Goal: Task Accomplishment & Management: Use online tool/utility

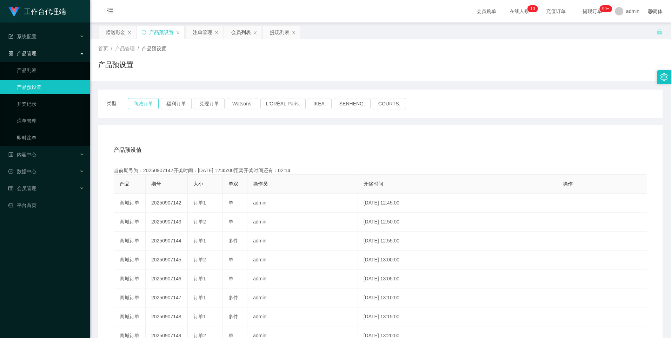
click at [145, 103] on button "商城订单" at bounding box center [143, 103] width 31 height 11
click at [143, 105] on button "商城订单" at bounding box center [143, 103] width 31 height 11
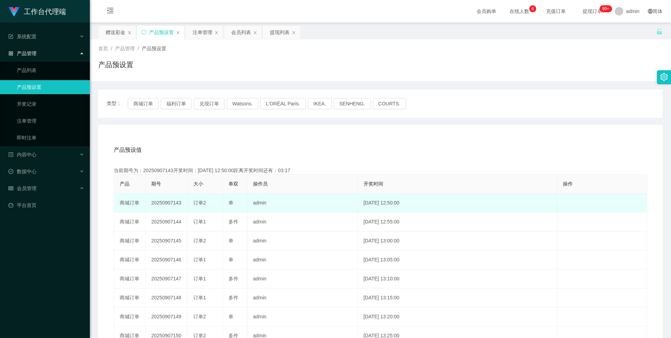
click at [165, 203] on td "20250907143" at bounding box center [167, 202] width 42 height 19
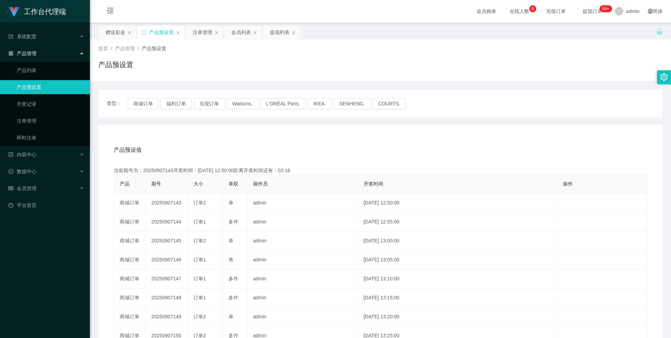
copy td "20250907143"
click at [197, 33] on div "注单管理" at bounding box center [203, 32] width 20 height 13
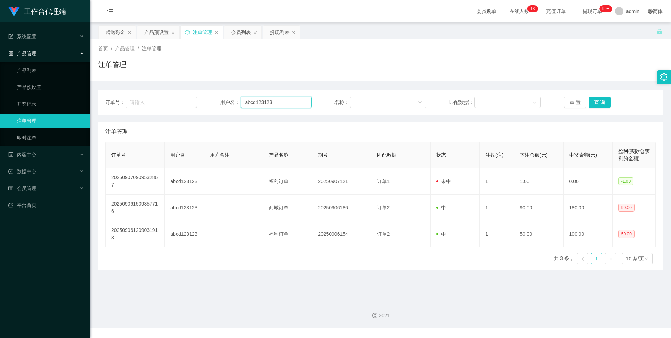
click at [283, 102] on input "abcd123123" at bounding box center [276, 102] width 71 height 11
paste input "LHJian"
type input "LHJian"
click at [598, 105] on button "查 询" at bounding box center [600, 102] width 22 height 11
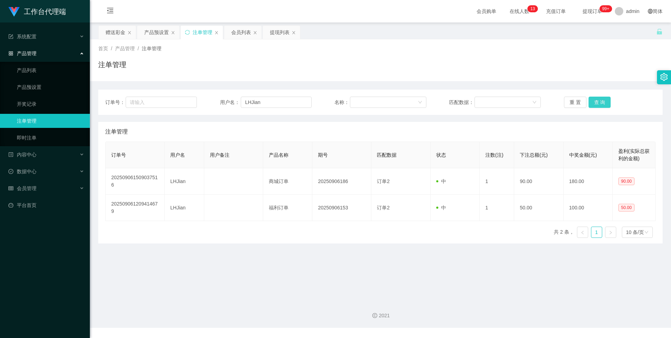
click at [598, 99] on button "查 询" at bounding box center [600, 102] width 22 height 11
click at [597, 102] on button "查 询" at bounding box center [600, 102] width 22 height 11
click at [597, 103] on button "查 询" at bounding box center [600, 102] width 22 height 11
click at [597, 104] on button "查 询" at bounding box center [600, 102] width 22 height 11
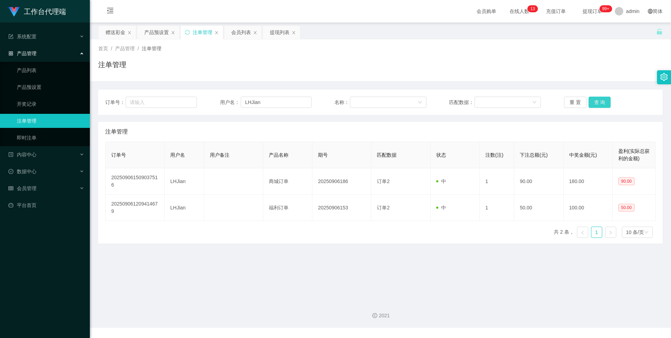
click at [597, 104] on button "查 询" at bounding box center [600, 102] width 22 height 11
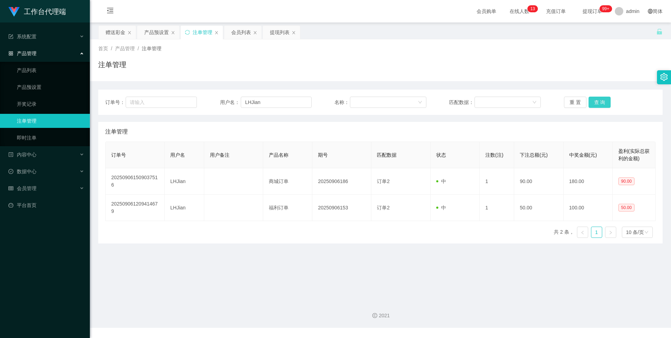
click at [597, 104] on button "查 询" at bounding box center [600, 102] width 22 height 11
click at [598, 103] on button "查 询" at bounding box center [600, 102] width 22 height 11
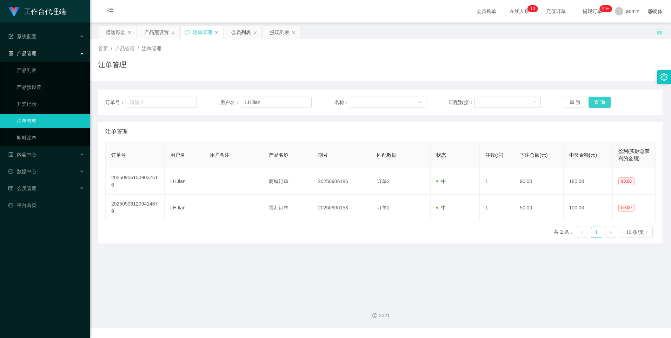
click at [598, 103] on button "查 询" at bounding box center [600, 102] width 22 height 11
click at [600, 103] on button "查 询" at bounding box center [600, 102] width 22 height 11
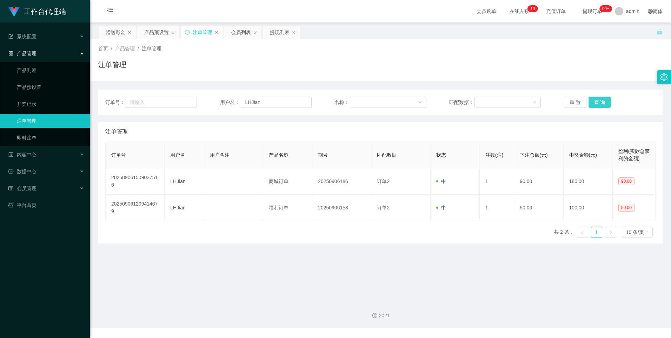
click at [600, 103] on button "查 询" at bounding box center [600, 102] width 22 height 11
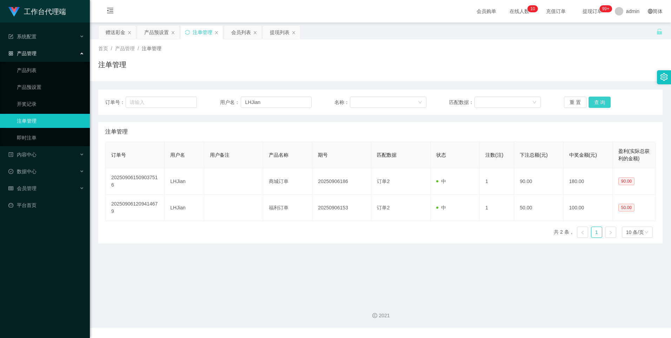
click at [600, 103] on button "查 询" at bounding box center [600, 102] width 22 height 11
click at [287, 107] on input "LHJian" at bounding box center [276, 102] width 71 height 11
click at [602, 105] on button "查 询" at bounding box center [600, 102] width 22 height 11
click at [158, 32] on div "产品预设置" at bounding box center [156, 32] width 25 height 13
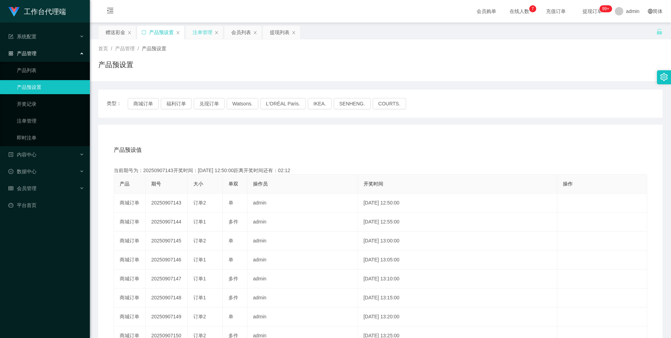
click at [198, 33] on div "注单管理" at bounding box center [203, 32] width 20 height 13
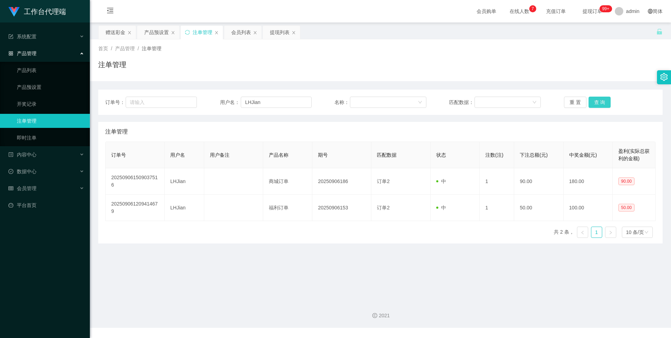
click at [601, 104] on button "查 询" at bounding box center [600, 102] width 22 height 11
click at [598, 103] on button "查 询" at bounding box center [600, 102] width 22 height 11
click at [599, 100] on button "查 询" at bounding box center [600, 102] width 22 height 11
drag, startPoint x: 271, startPoint y: 103, endPoint x: 281, endPoint y: 105, distance: 10.3
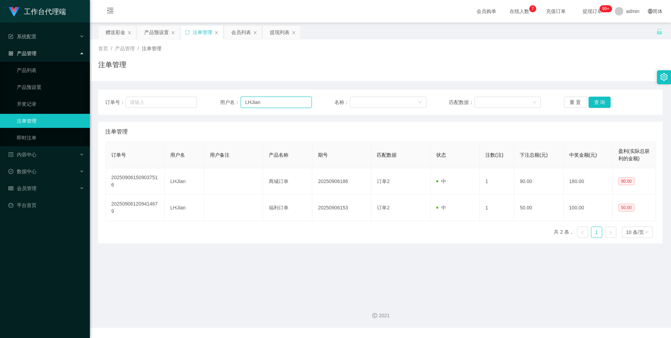
click at [271, 103] on input "LHJian" at bounding box center [276, 102] width 71 height 11
click at [597, 104] on button "查 询" at bounding box center [600, 102] width 22 height 11
click at [598, 103] on button "查 询" at bounding box center [600, 102] width 22 height 11
click at [594, 101] on button "查 询" at bounding box center [600, 102] width 22 height 11
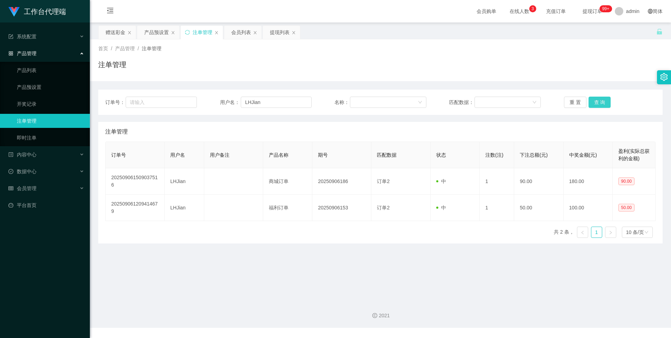
click at [594, 101] on button "查 询" at bounding box center [600, 102] width 22 height 11
click at [268, 103] on input "LHJian" at bounding box center [276, 102] width 71 height 11
click at [599, 102] on button "查 询" at bounding box center [600, 102] width 22 height 11
drag, startPoint x: 599, startPoint y: 102, endPoint x: 359, endPoint y: 108, distance: 239.8
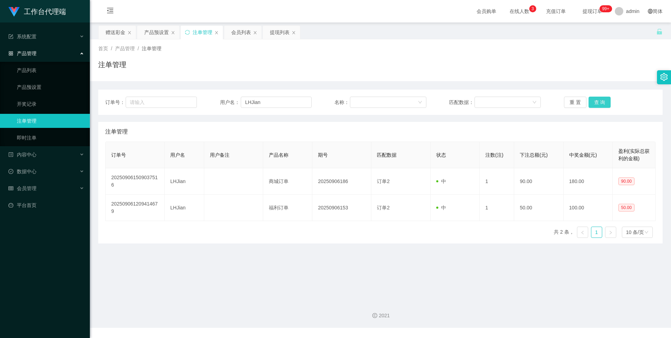
click at [599, 102] on button "查 询" at bounding box center [600, 102] width 22 height 11
click at [205, 32] on div "注单管理" at bounding box center [203, 32] width 20 height 13
click at [274, 103] on input "LHJian" at bounding box center [276, 102] width 71 height 11
click at [594, 102] on button "查 询" at bounding box center [600, 102] width 22 height 11
click at [597, 101] on button "查 询" at bounding box center [600, 102] width 22 height 11
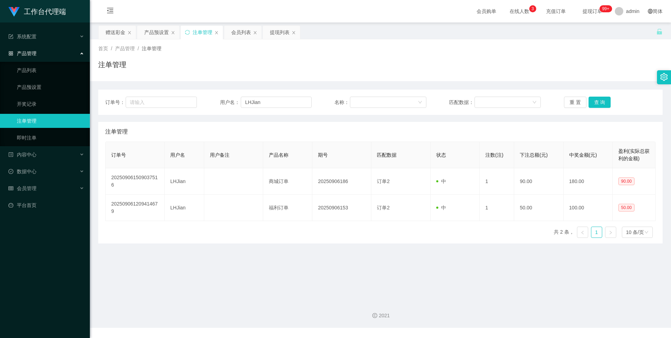
drag, startPoint x: 243, startPoint y: 32, endPoint x: 243, endPoint y: 42, distance: 9.5
click at [243, 32] on div "会员列表" at bounding box center [241, 32] width 20 height 13
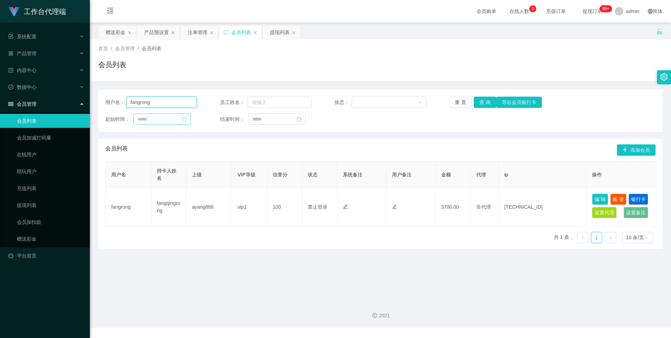
drag, startPoint x: 132, startPoint y: 98, endPoint x: 189, endPoint y: 120, distance: 60.7
click at [97, 99] on main "关闭左侧 关闭右侧 关闭其它 刷新页面 赠送彩金 产品预设置 注单管理 会员列表 提现列表 首页 / 会员管理 / 会员列表 / 会员列表 用户名： fang…" at bounding box center [380, 158] width 581 height 272
paste input "LHJian"
type input "LHJian"
click at [482, 103] on button "查 询" at bounding box center [485, 102] width 22 height 11
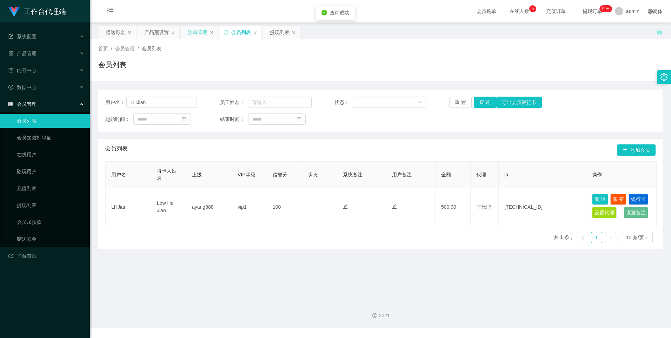
click at [195, 33] on div "注单管理" at bounding box center [198, 32] width 20 height 13
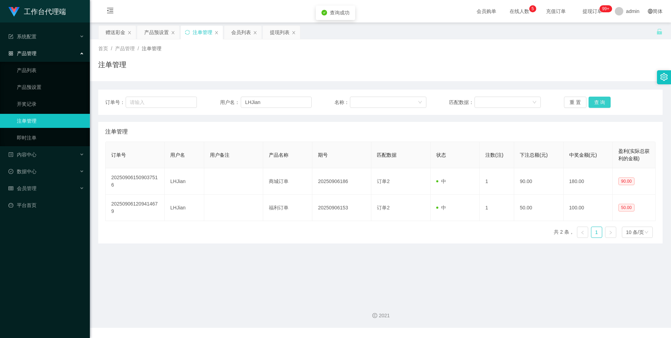
click at [596, 103] on button "查 询" at bounding box center [600, 102] width 22 height 11
click at [602, 104] on button "查 询" at bounding box center [600, 102] width 22 height 11
click at [600, 105] on button "查 询" at bounding box center [600, 102] width 22 height 11
click at [156, 32] on div "产品预设置" at bounding box center [156, 32] width 25 height 13
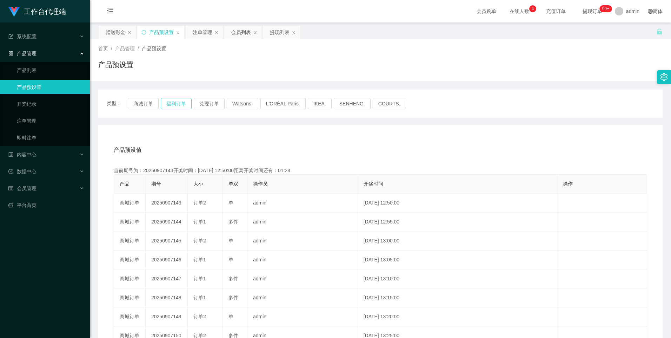
drag, startPoint x: 115, startPoint y: 34, endPoint x: 171, endPoint y: 103, distance: 88.6
click at [115, 34] on div "赠送彩金" at bounding box center [116, 32] width 20 height 13
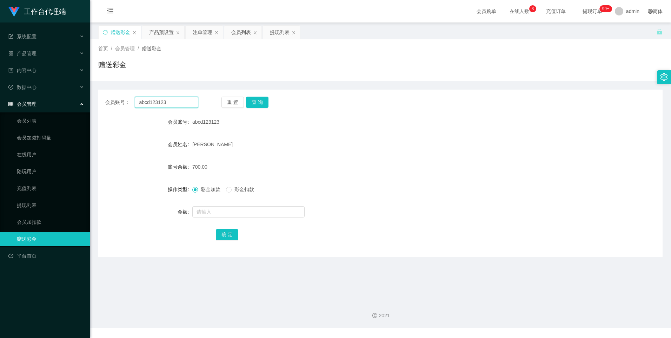
click at [176, 106] on input "abcd123123" at bounding box center [166, 102] width 63 height 11
click at [178, 105] on input "abcd123123" at bounding box center [166, 102] width 63 height 11
drag, startPoint x: 196, startPoint y: 35, endPoint x: 213, endPoint y: 60, distance: 29.7
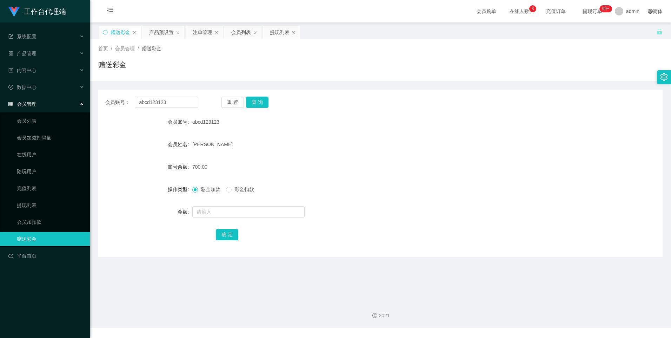
click at [196, 35] on div "注单管理" at bounding box center [203, 32] width 20 height 13
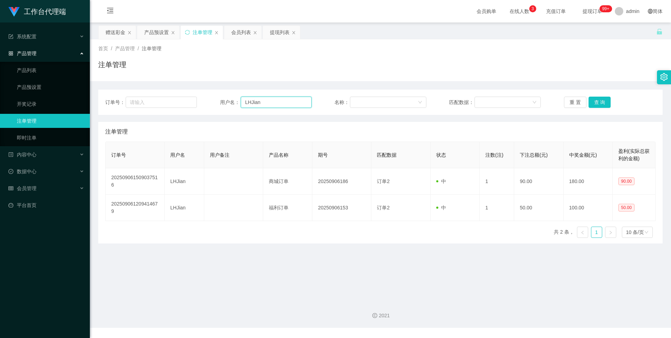
click at [269, 105] on input "LHJian" at bounding box center [276, 102] width 71 height 11
click at [593, 104] on button "查 询" at bounding box center [600, 102] width 22 height 11
drag, startPoint x: 111, startPoint y: 27, endPoint x: 118, endPoint y: 41, distance: 15.7
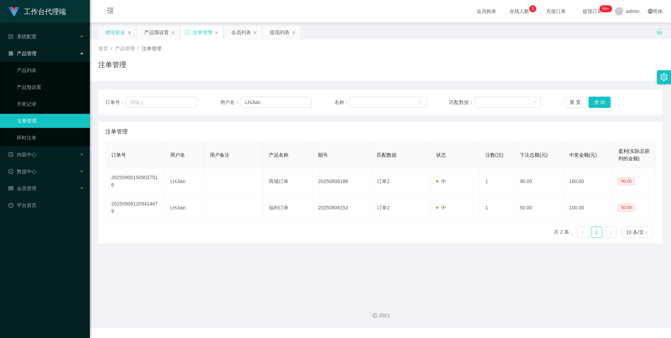
click at [111, 27] on div "赠送彩金" at bounding box center [116, 32] width 20 height 13
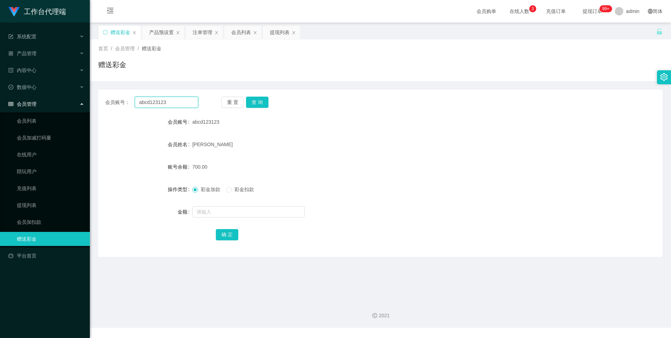
click at [192, 100] on input "abcd123123" at bounding box center [166, 102] width 63 height 11
paste input "LHJian"
type input "LHJian"
click at [262, 105] on button "查 询" at bounding box center [257, 102] width 22 height 11
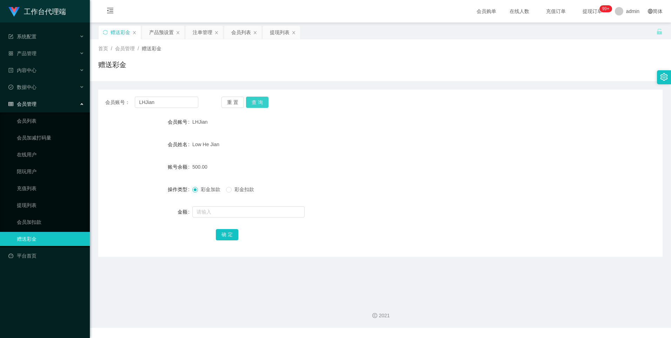
click at [253, 100] on button "查 询" at bounding box center [257, 102] width 22 height 11
click at [256, 104] on button "查 询" at bounding box center [257, 102] width 22 height 11
click at [262, 101] on button "查 询" at bounding box center [257, 102] width 22 height 11
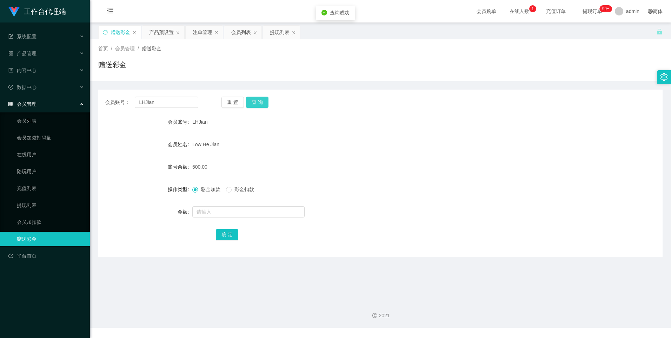
click at [262, 101] on button "查 询" at bounding box center [257, 102] width 22 height 11
click at [201, 32] on div "注单管理" at bounding box center [203, 32] width 20 height 13
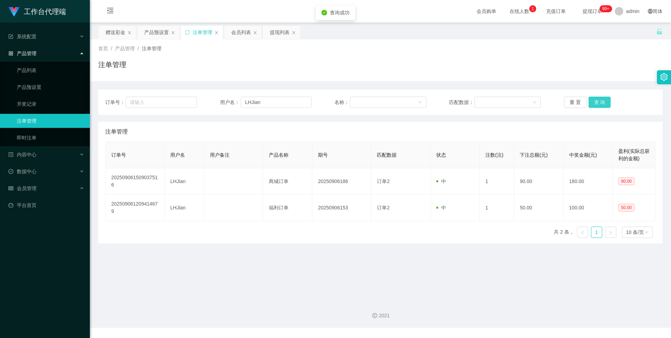
click at [596, 98] on button "查 询" at bounding box center [600, 102] width 22 height 11
click at [596, 100] on button "查 询" at bounding box center [600, 102] width 22 height 11
click at [596, 102] on button "查 询" at bounding box center [600, 102] width 22 height 11
click at [596, 105] on button "查 询" at bounding box center [600, 102] width 22 height 11
click at [600, 105] on button "查 询" at bounding box center [600, 102] width 22 height 11
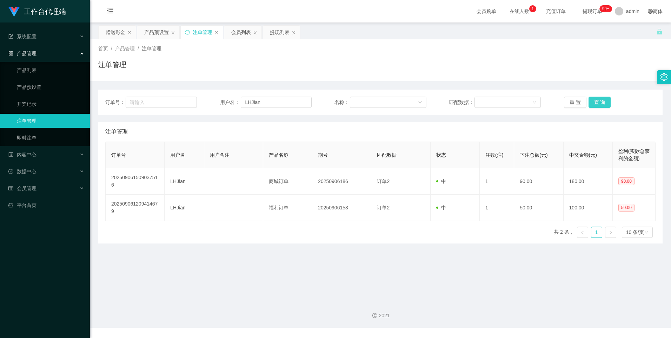
click at [600, 105] on button "查 询" at bounding box center [600, 102] width 22 height 11
click at [114, 33] on div "赠送彩金" at bounding box center [116, 32] width 20 height 13
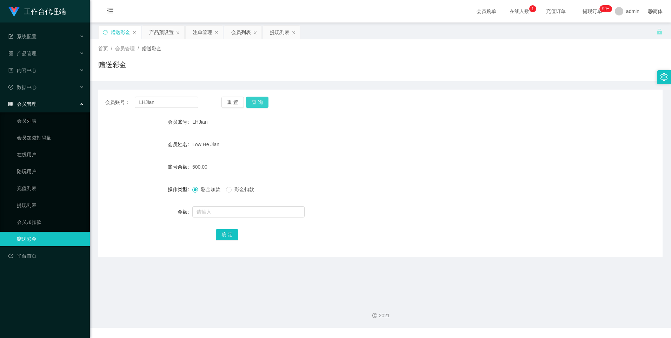
click at [256, 101] on button "查 询" at bounding box center [257, 102] width 22 height 11
click at [257, 104] on button "查 询" at bounding box center [257, 102] width 22 height 11
click at [199, 34] on div "注单管理" at bounding box center [203, 32] width 20 height 13
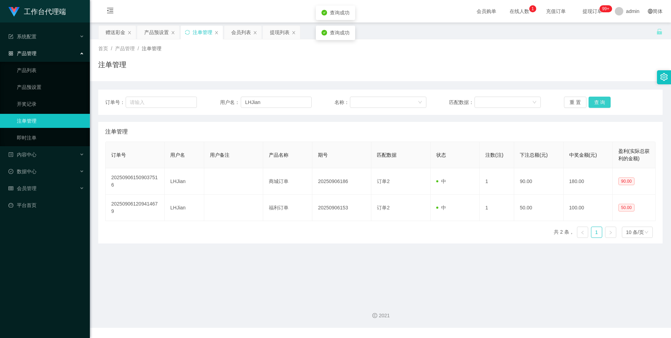
click at [600, 98] on button "查 询" at bounding box center [600, 102] width 22 height 11
click at [600, 99] on button "查 询" at bounding box center [600, 102] width 22 height 11
click at [114, 33] on div "赠送彩金" at bounding box center [116, 32] width 20 height 13
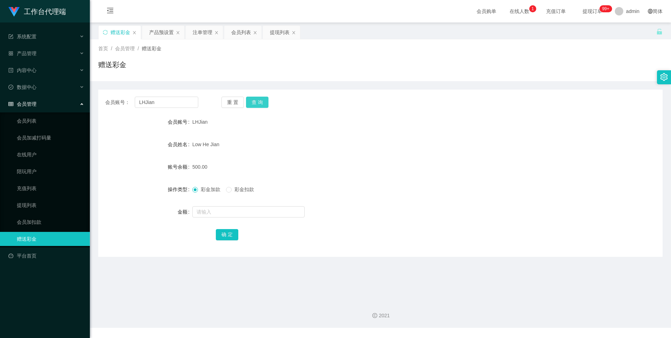
click at [259, 101] on button "查 询" at bounding box center [257, 102] width 22 height 11
click at [257, 103] on button "查 询" at bounding box center [257, 102] width 22 height 11
drag, startPoint x: 196, startPoint y: 31, endPoint x: 220, endPoint y: 71, distance: 46.8
click at [196, 31] on div "注单管理" at bounding box center [203, 32] width 20 height 13
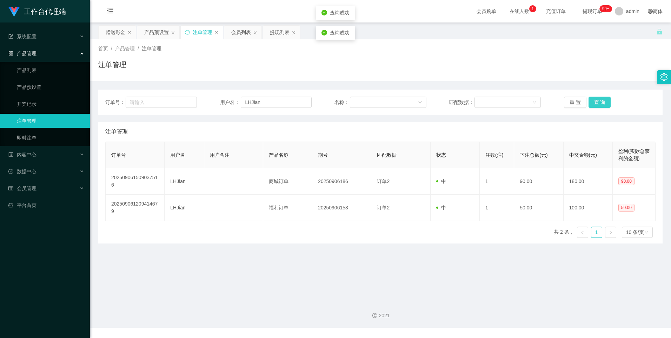
click at [605, 105] on button "查 询" at bounding box center [600, 102] width 22 height 11
click at [601, 101] on button "查 询" at bounding box center [600, 102] width 22 height 11
click at [592, 99] on button "查 询" at bounding box center [600, 102] width 22 height 11
click at [596, 103] on button "查 询" at bounding box center [600, 102] width 22 height 11
click at [600, 103] on button "查 询" at bounding box center [600, 102] width 22 height 11
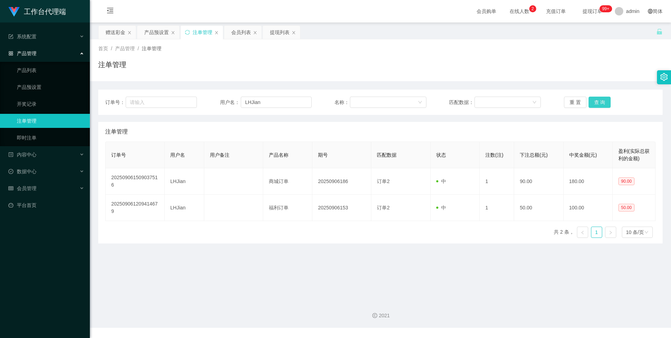
click at [600, 103] on button "查 询" at bounding box center [600, 102] width 22 height 11
click at [112, 35] on div "赠送彩金" at bounding box center [116, 32] width 20 height 13
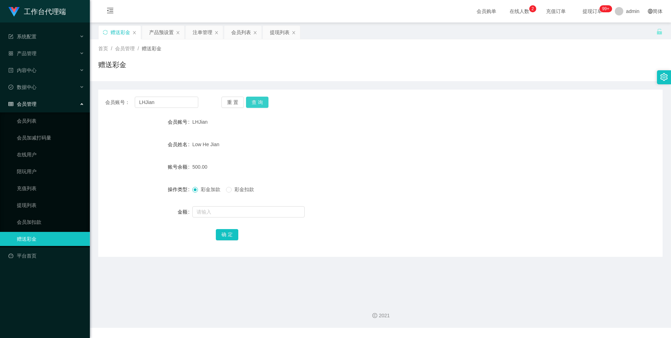
click at [257, 101] on button "查 询" at bounding box center [257, 102] width 22 height 11
click at [257, 104] on button "查 询" at bounding box center [257, 102] width 22 height 11
click at [197, 33] on div "注单管理" at bounding box center [203, 32] width 20 height 13
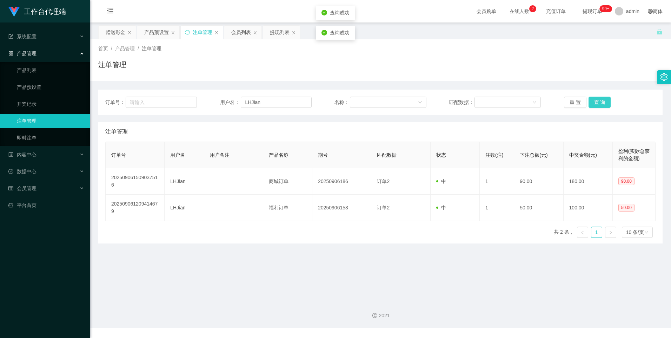
click at [603, 104] on button "查 询" at bounding box center [600, 102] width 22 height 11
click at [594, 101] on button "查 询" at bounding box center [600, 102] width 22 height 11
click at [150, 33] on div "产品预设置" at bounding box center [156, 32] width 25 height 13
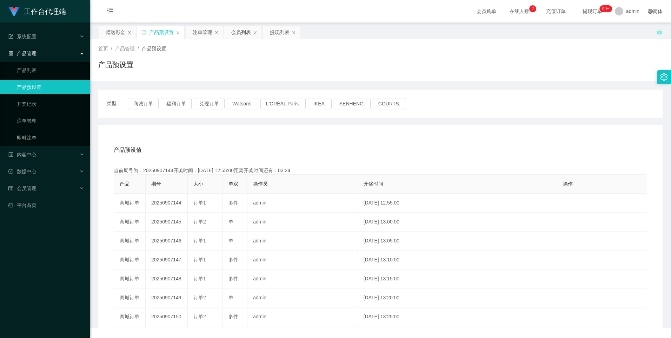
drag, startPoint x: 114, startPoint y: 33, endPoint x: 121, endPoint y: 57, distance: 24.6
click at [114, 33] on div "赠送彩金" at bounding box center [116, 32] width 20 height 13
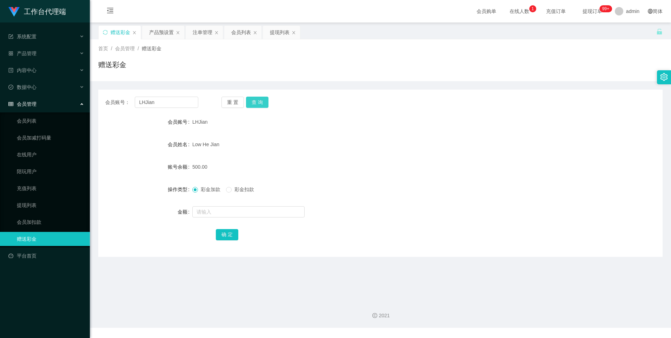
click at [261, 104] on button "查 询" at bounding box center [257, 102] width 22 height 11
click at [222, 211] on input "text" at bounding box center [248, 211] width 112 height 11
type input "200"
drag, startPoint x: 224, startPoint y: 231, endPoint x: 293, endPoint y: 216, distance: 70.7
click at [224, 232] on button "确 定" at bounding box center [227, 234] width 22 height 11
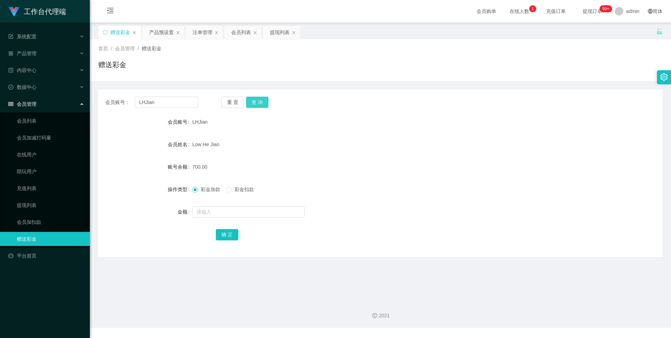
click at [259, 105] on button "查 询" at bounding box center [257, 102] width 22 height 11
click at [264, 107] on button "查 询" at bounding box center [257, 102] width 22 height 11
drag, startPoint x: 198, startPoint y: 30, endPoint x: 273, endPoint y: 91, distance: 97.1
click at [198, 30] on div "注单管理" at bounding box center [203, 32] width 20 height 13
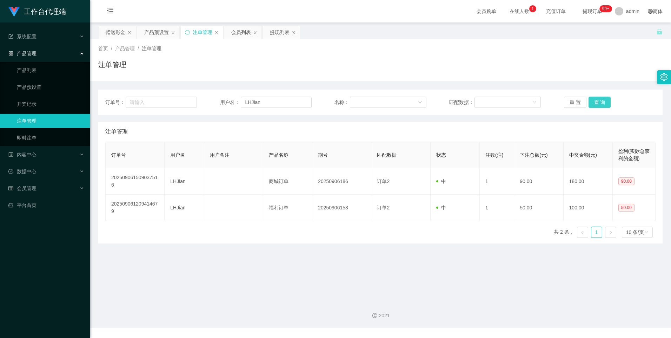
click at [596, 102] on button "查 询" at bounding box center [600, 102] width 22 height 11
click at [111, 29] on div "赠送彩金" at bounding box center [116, 32] width 20 height 13
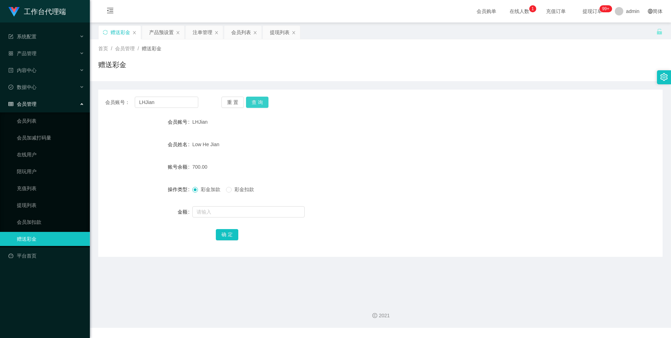
click at [257, 100] on button "查 询" at bounding box center [257, 102] width 22 height 11
click at [254, 106] on button "查 询" at bounding box center [257, 102] width 22 height 11
click at [197, 34] on div "注单管理" at bounding box center [203, 32] width 20 height 13
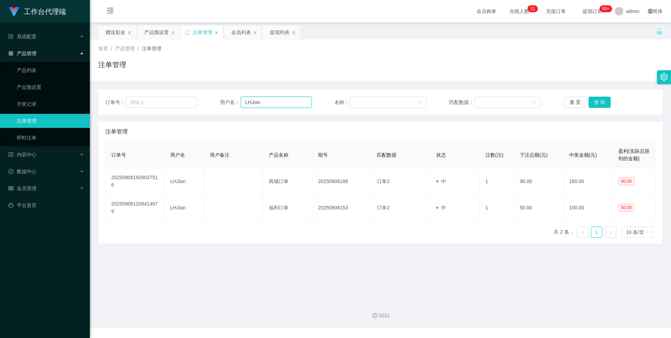
click at [269, 103] on input "LHJian" at bounding box center [276, 102] width 71 height 11
type input "abcd123123"
click at [598, 104] on button "查 询" at bounding box center [600, 102] width 22 height 11
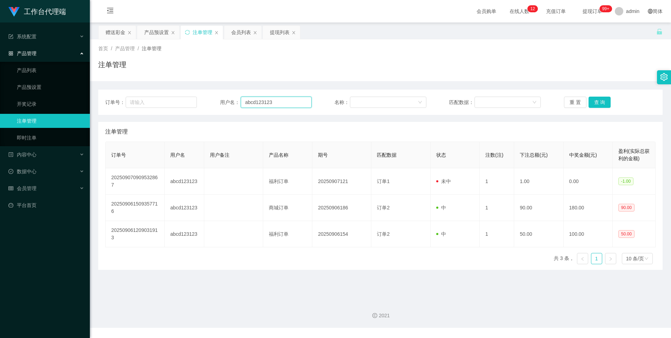
click at [281, 103] on input "abcd123123" at bounding box center [276, 102] width 71 height 11
click at [597, 102] on button "查 询" at bounding box center [600, 102] width 22 height 11
click at [287, 105] on input "abcd123123" at bounding box center [276, 102] width 71 height 11
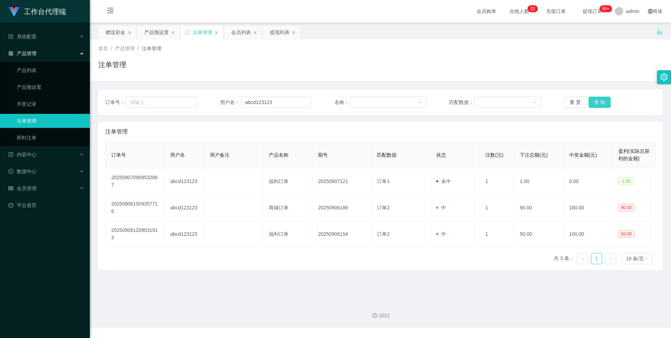
click at [594, 105] on button "查 询" at bounding box center [600, 102] width 22 height 11
drag, startPoint x: 158, startPoint y: 32, endPoint x: 167, endPoint y: 74, distance: 43.9
click at [158, 31] on div "产品预设置" at bounding box center [156, 32] width 25 height 13
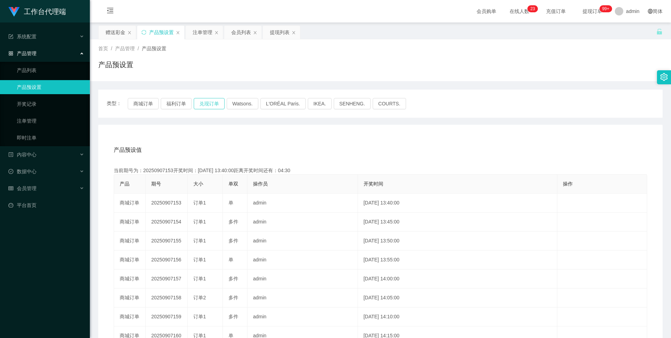
click at [207, 101] on button "兑现订单" at bounding box center [209, 103] width 31 height 11
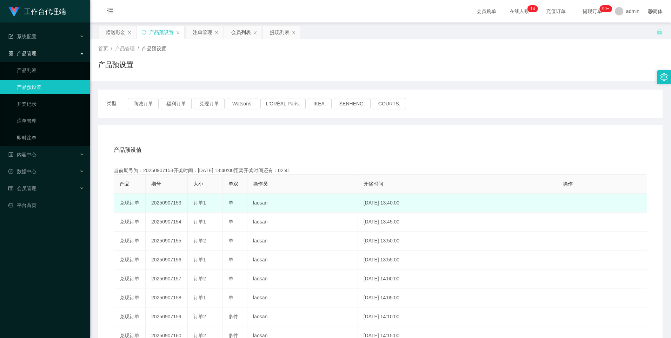
click at [168, 203] on td "20250907153" at bounding box center [167, 202] width 42 height 19
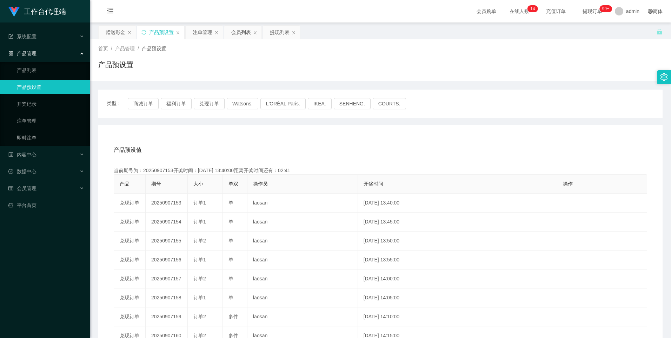
copy td "20250907153"
click at [203, 34] on div "注单管理" at bounding box center [203, 32] width 20 height 13
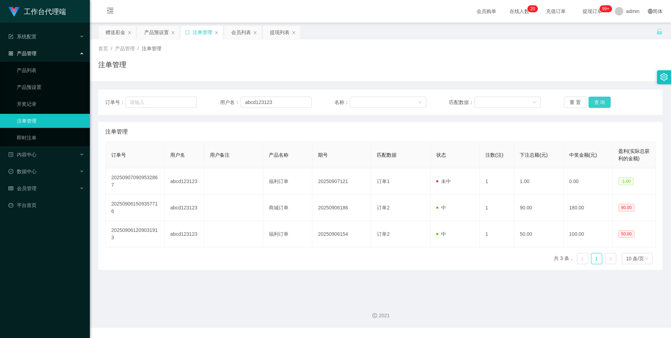
click at [596, 99] on button "查 询" at bounding box center [600, 102] width 22 height 11
click at [596, 101] on button "查 询" at bounding box center [600, 102] width 22 height 11
click at [597, 103] on button "查 询" at bounding box center [600, 102] width 22 height 11
click at [597, 104] on button "查 询" at bounding box center [600, 102] width 22 height 11
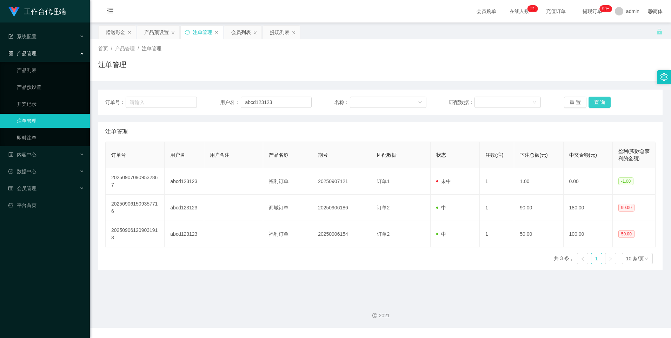
click at [597, 104] on button "查 询" at bounding box center [600, 102] width 22 height 11
click at [158, 27] on div "产品预设置" at bounding box center [156, 32] width 25 height 13
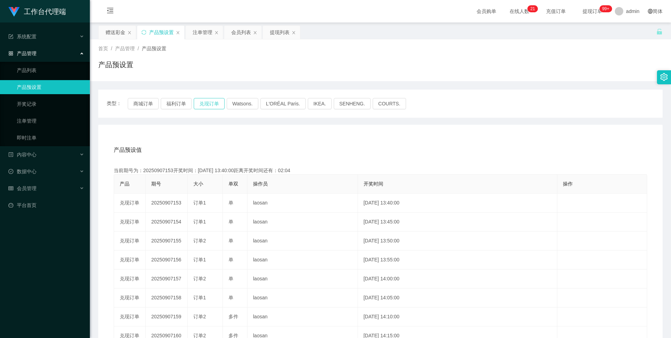
click at [211, 105] on button "兑现订单" at bounding box center [209, 103] width 31 height 11
click at [198, 31] on div "注单管理" at bounding box center [203, 32] width 20 height 13
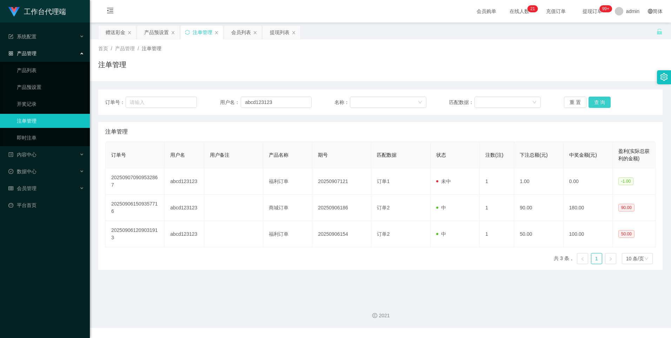
click at [603, 103] on button "查 询" at bounding box center [600, 102] width 22 height 11
click at [599, 103] on button "查 询" at bounding box center [600, 102] width 22 height 11
click at [596, 102] on button "查 询" at bounding box center [600, 102] width 22 height 11
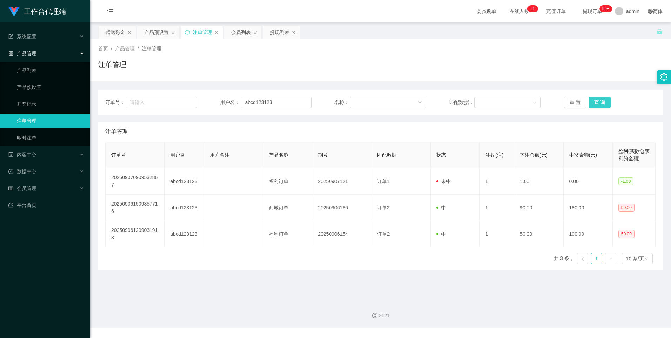
click at [596, 102] on button "查 询" at bounding box center [600, 102] width 22 height 11
click at [591, 101] on button "查 询" at bounding box center [600, 102] width 22 height 11
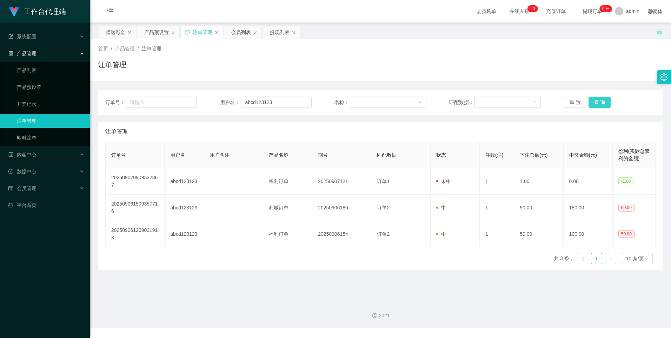
click at [599, 101] on button "查 询" at bounding box center [600, 102] width 22 height 11
click at [599, 103] on button "查 询" at bounding box center [600, 102] width 22 height 11
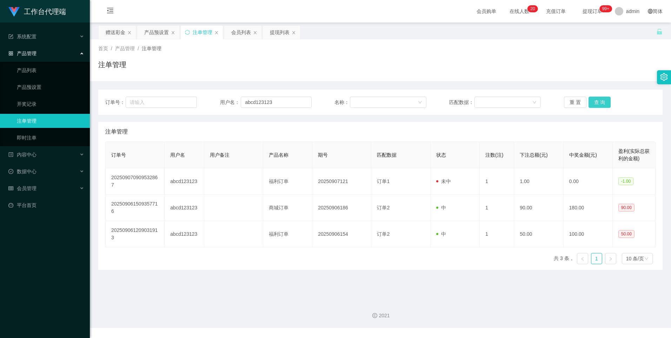
click at [599, 103] on button "查 询" at bounding box center [600, 102] width 22 height 11
click at [597, 101] on button "查 询" at bounding box center [600, 102] width 22 height 11
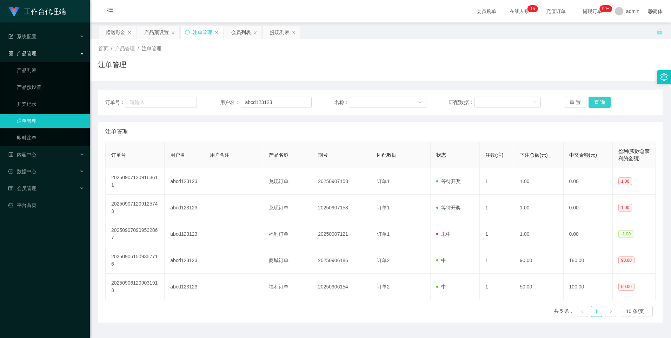
click at [601, 103] on button "查 询" at bounding box center [600, 102] width 22 height 11
click at [599, 103] on button "查 询" at bounding box center [600, 102] width 22 height 11
click at [601, 101] on button "查 询" at bounding box center [600, 102] width 22 height 11
click at [161, 35] on div "产品预设置" at bounding box center [156, 32] width 25 height 13
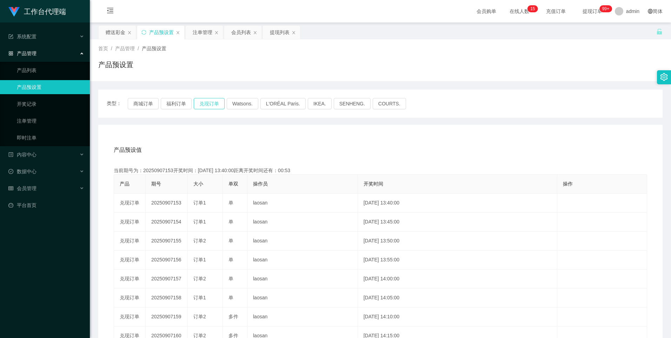
click at [214, 105] on button "兑现订单" at bounding box center [209, 103] width 31 height 11
drag, startPoint x: 202, startPoint y: 33, endPoint x: 547, endPoint y: 138, distance: 360.8
click at [202, 33] on div "注单管理" at bounding box center [203, 32] width 20 height 13
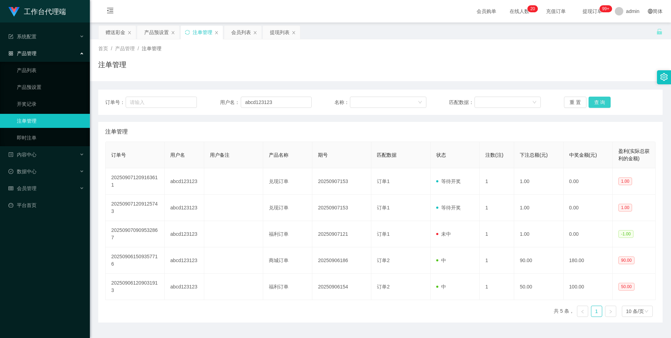
click at [601, 103] on button "查 询" at bounding box center [600, 102] width 22 height 11
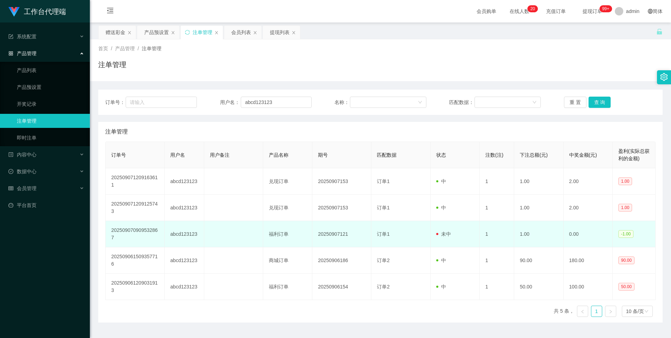
click at [459, 236] on td "未中" at bounding box center [455, 234] width 49 height 26
